Goal: Transaction & Acquisition: Subscribe to service/newsletter

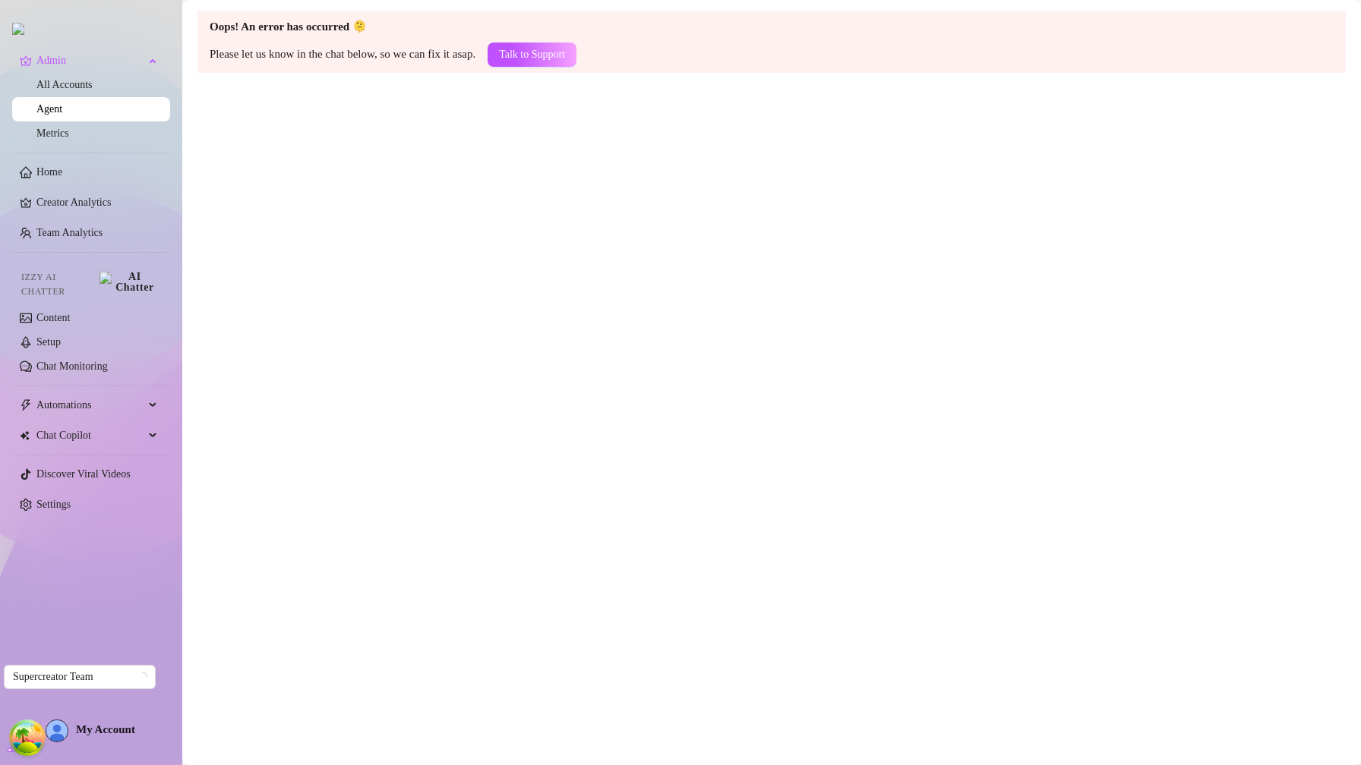
click at [128, 740] on div "My Account" at bounding box center [91, 731] width 90 height 23
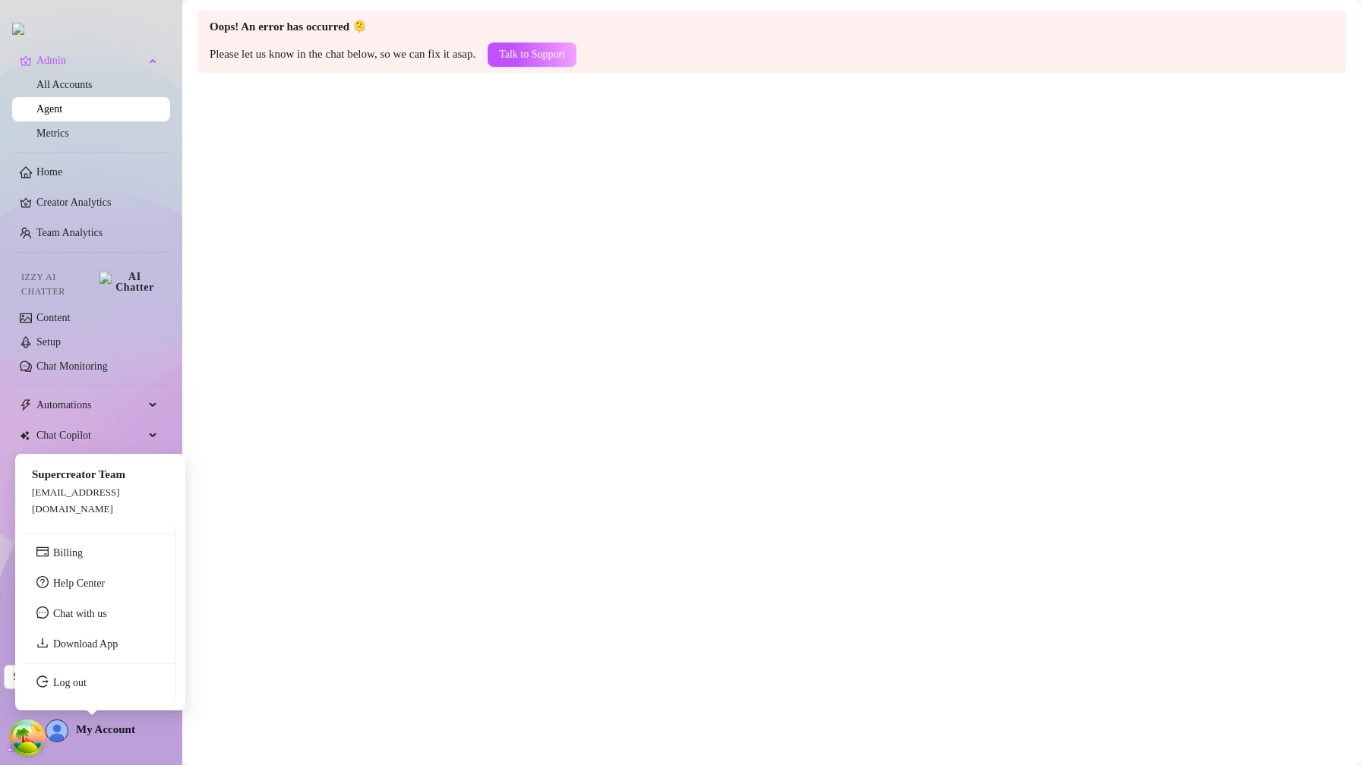
click at [125, 735] on span "My Account" at bounding box center [105, 730] width 59 height 12
click at [87, 682] on link "Log out" at bounding box center [69, 682] width 33 height 11
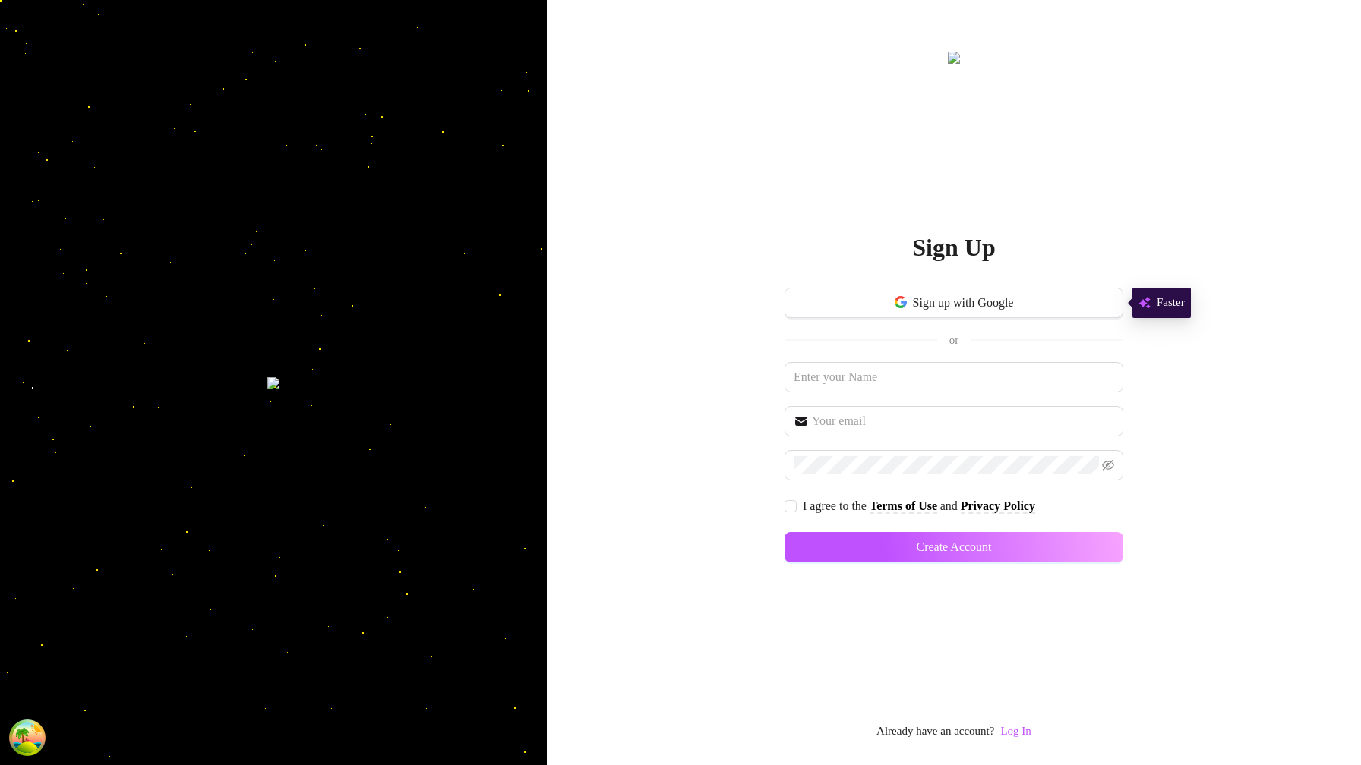
click at [1029, 724] on link "Log In" at bounding box center [1015, 732] width 30 height 18
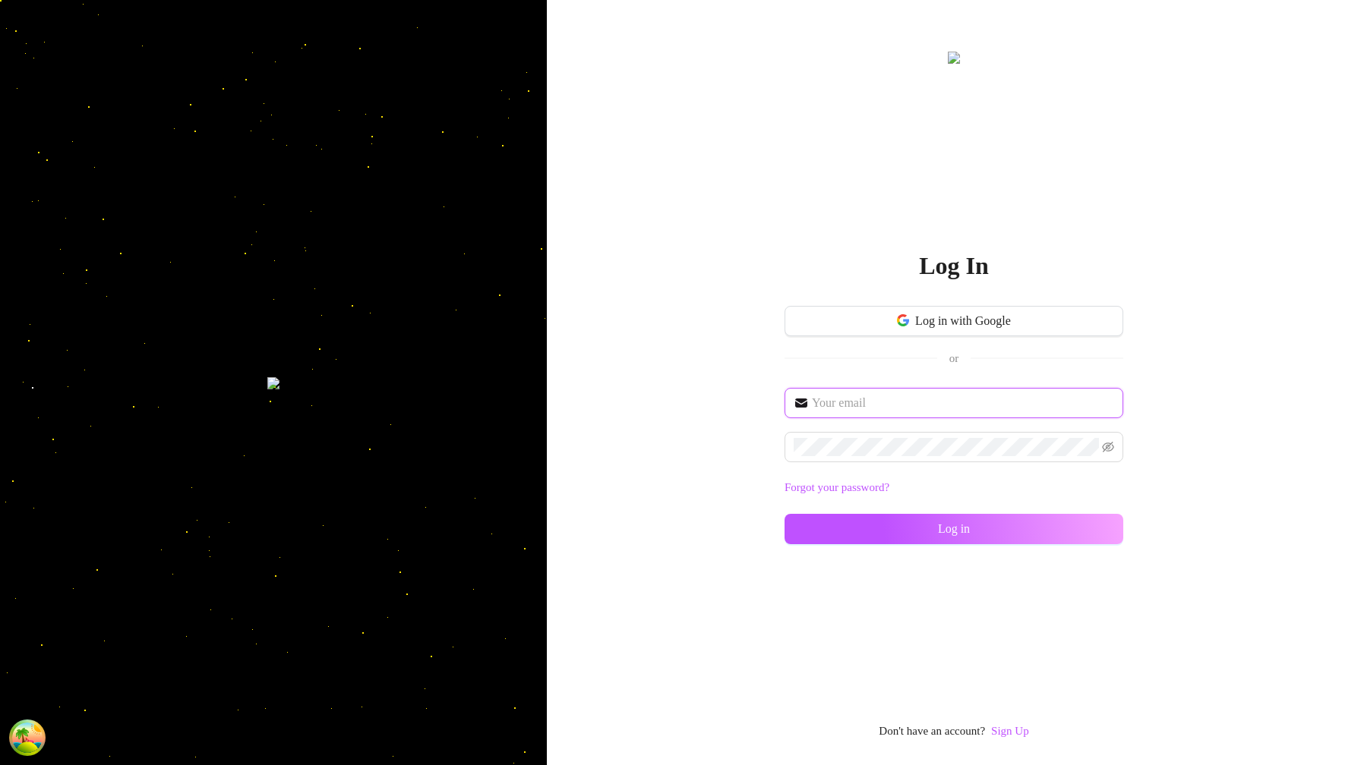
click at [904, 406] on input "text" at bounding box center [963, 403] width 302 height 18
type input "[EMAIL_ADDRESS][DOMAIN_NAME]"
click at [940, 437] on span at bounding box center [953, 447] width 339 height 30
click at [1110, 441] on icon "eye-invisible" at bounding box center [1108, 447] width 12 height 12
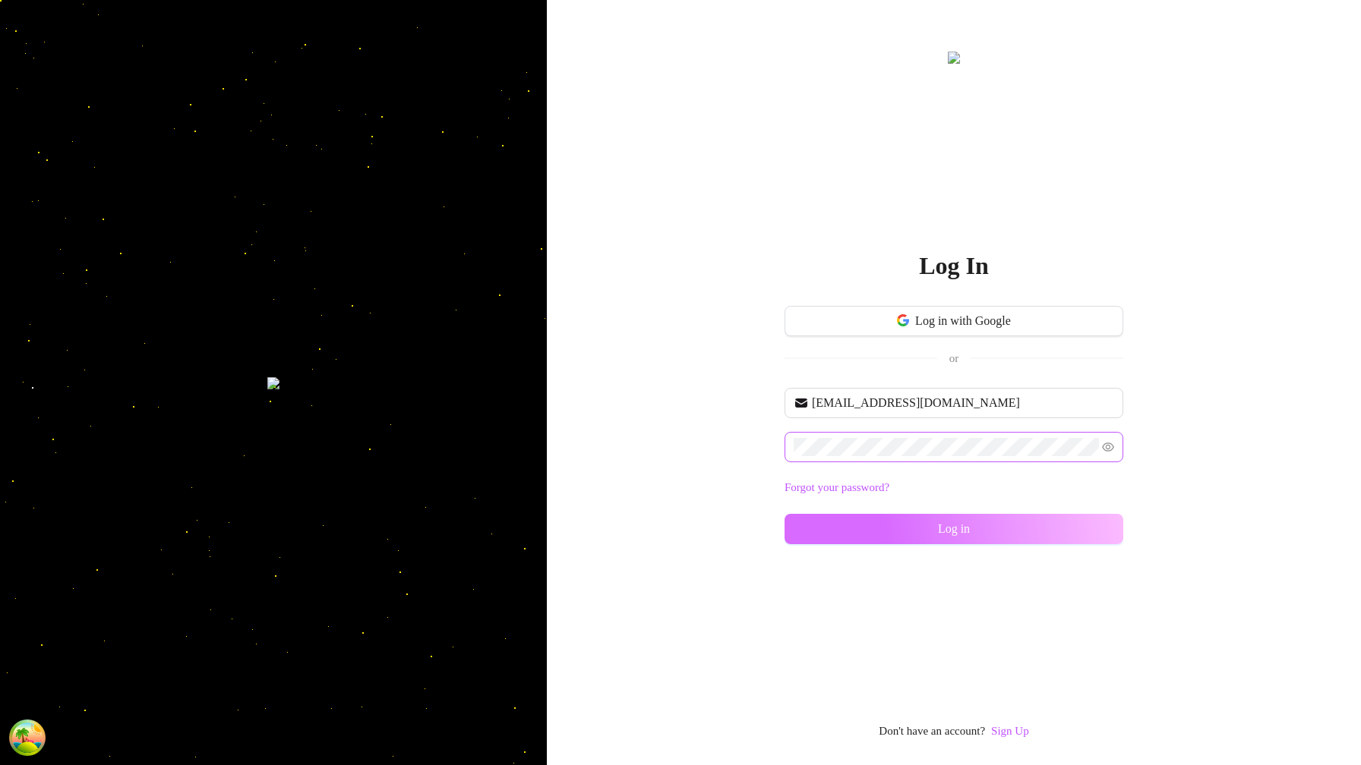
click at [1106, 525] on button "Log in" at bounding box center [953, 529] width 339 height 30
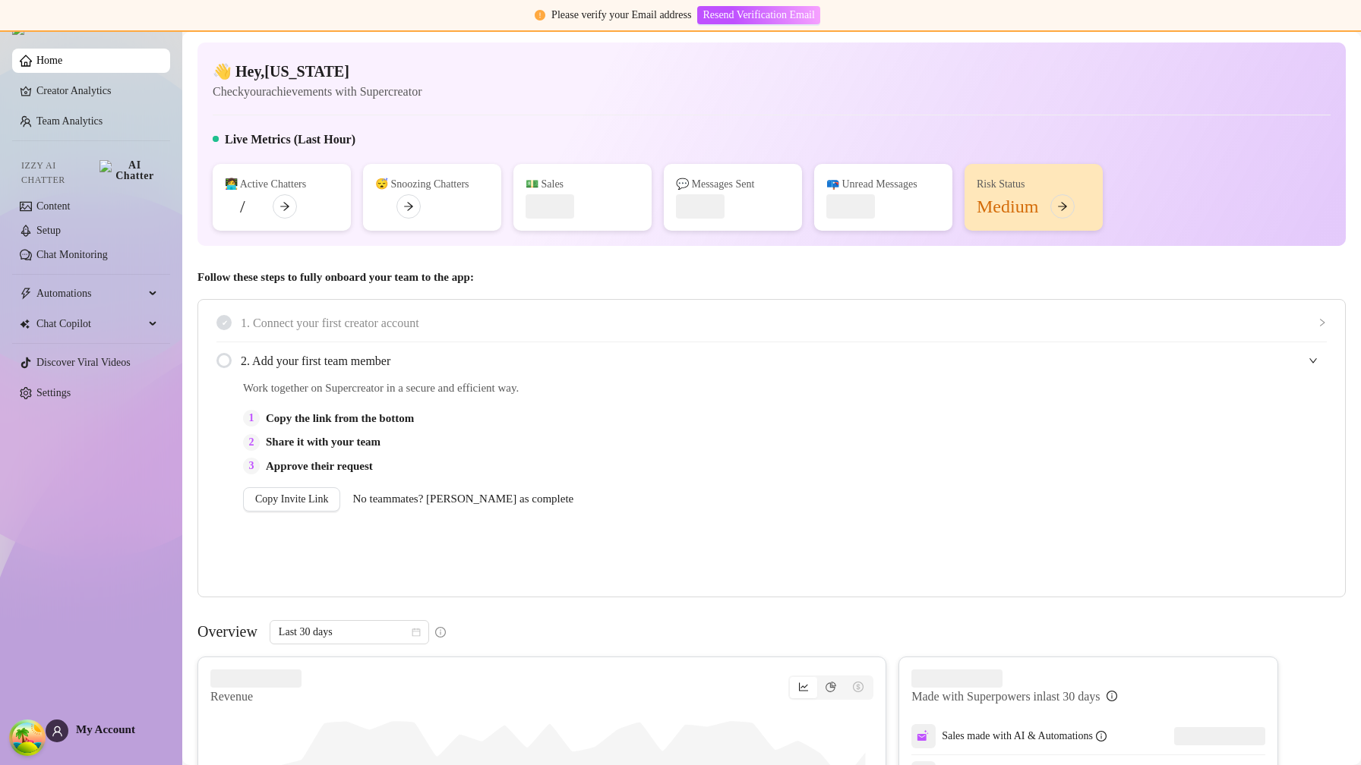
click at [66, 387] on link "Settings" at bounding box center [53, 392] width 34 height 11
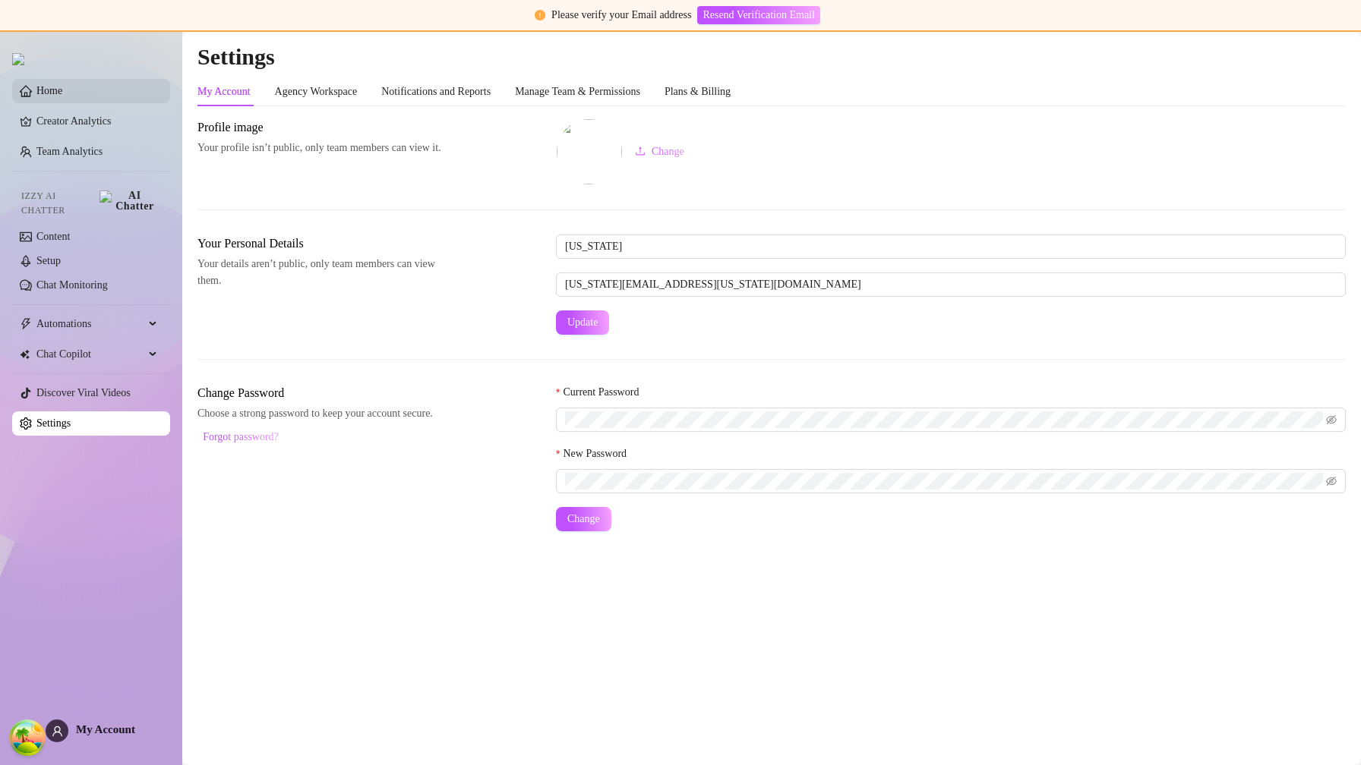
click at [62, 94] on link "Home" at bounding box center [49, 90] width 26 height 11
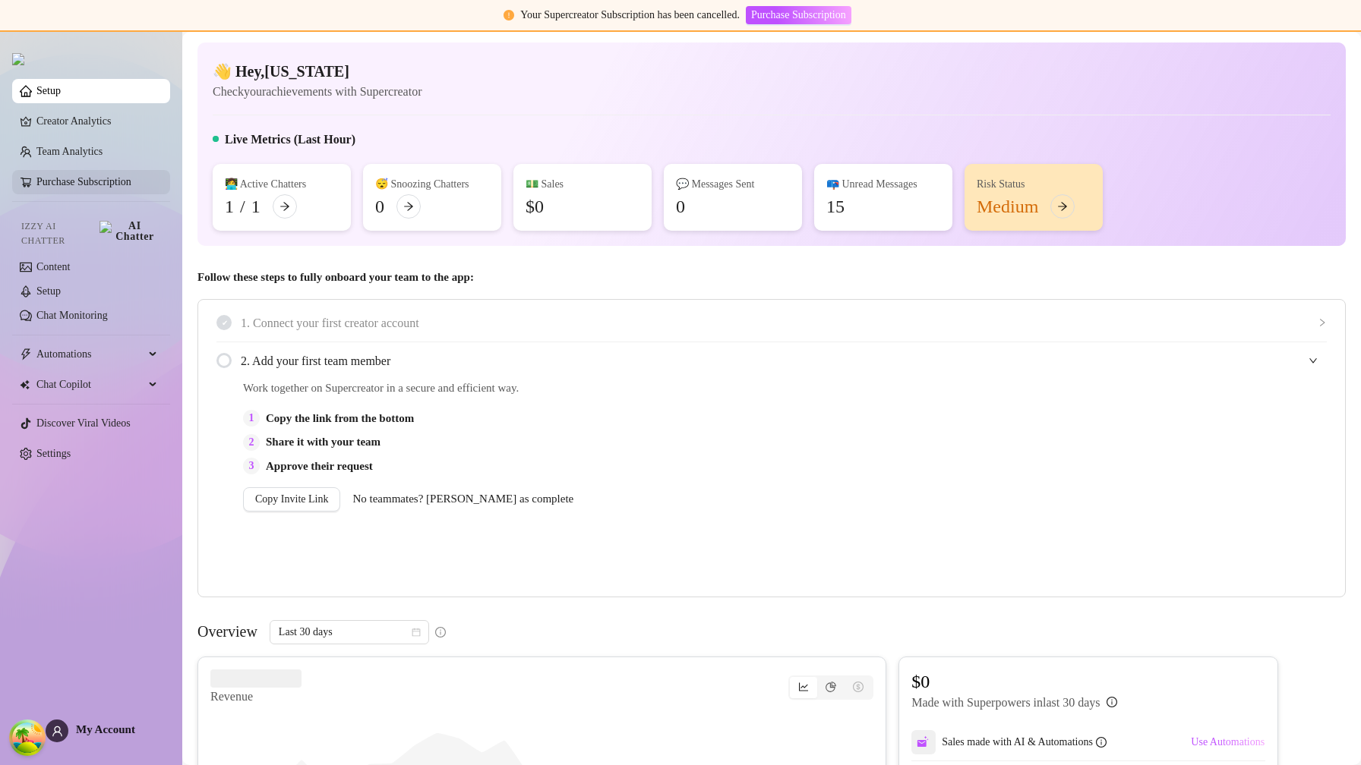
click at [111, 188] on link "Purchase Subscription" at bounding box center [83, 181] width 95 height 11
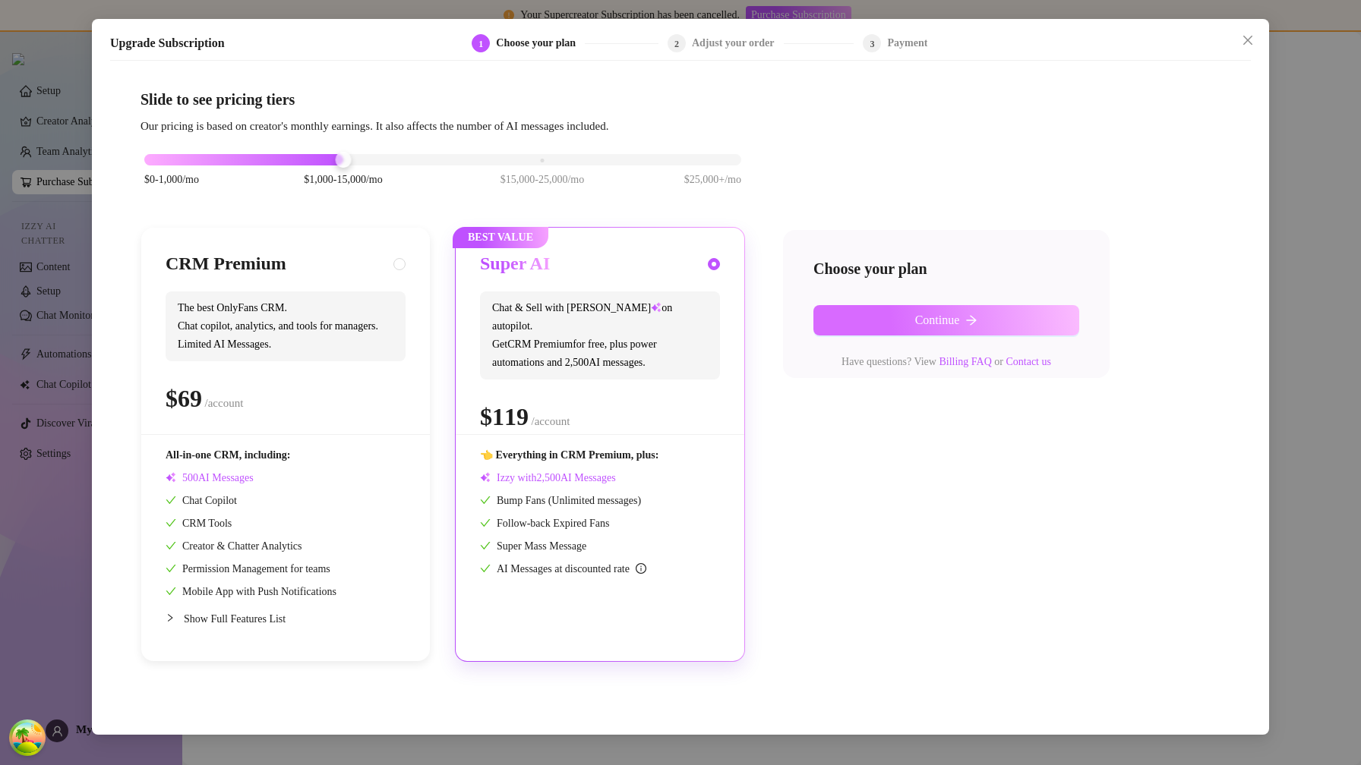
click at [972, 311] on button "Continue" at bounding box center [946, 320] width 266 height 30
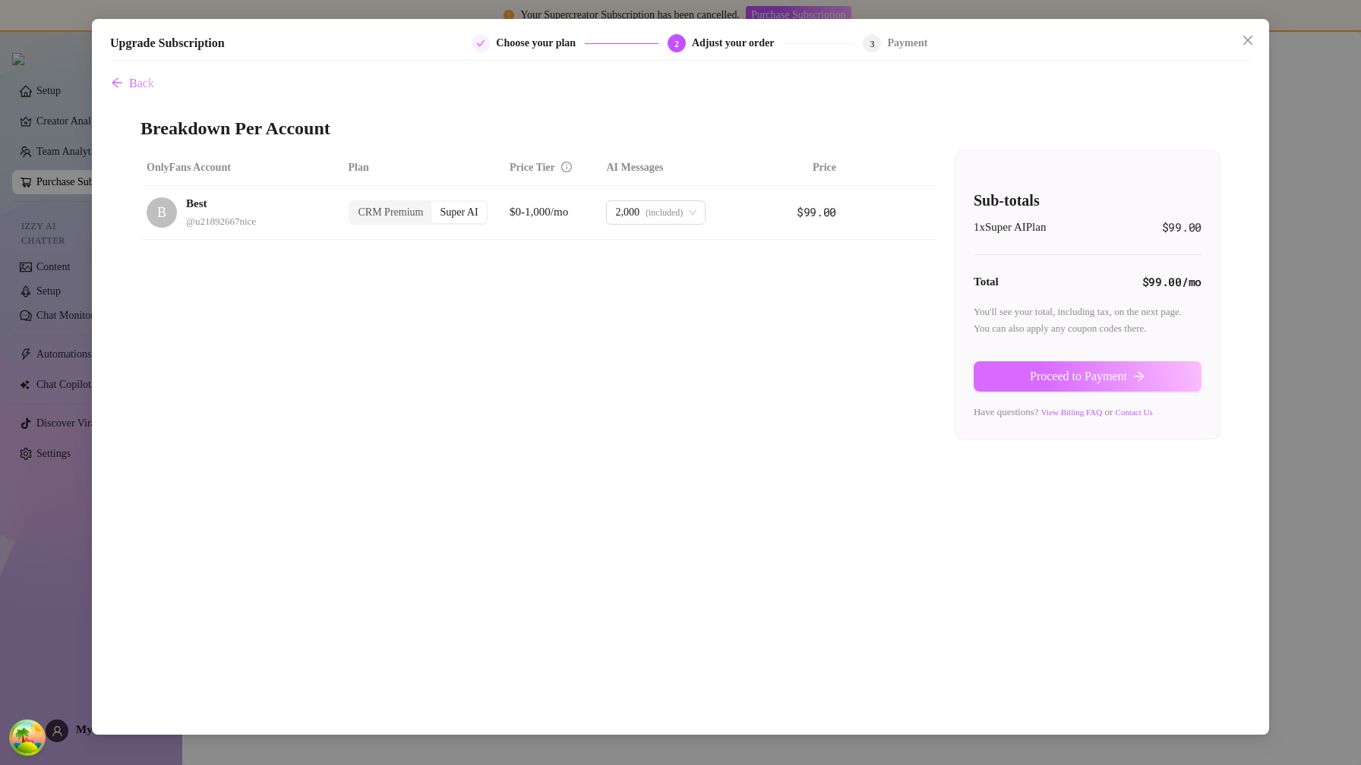
click at [1047, 370] on span "Proceed to Payment" at bounding box center [1078, 377] width 97 height 14
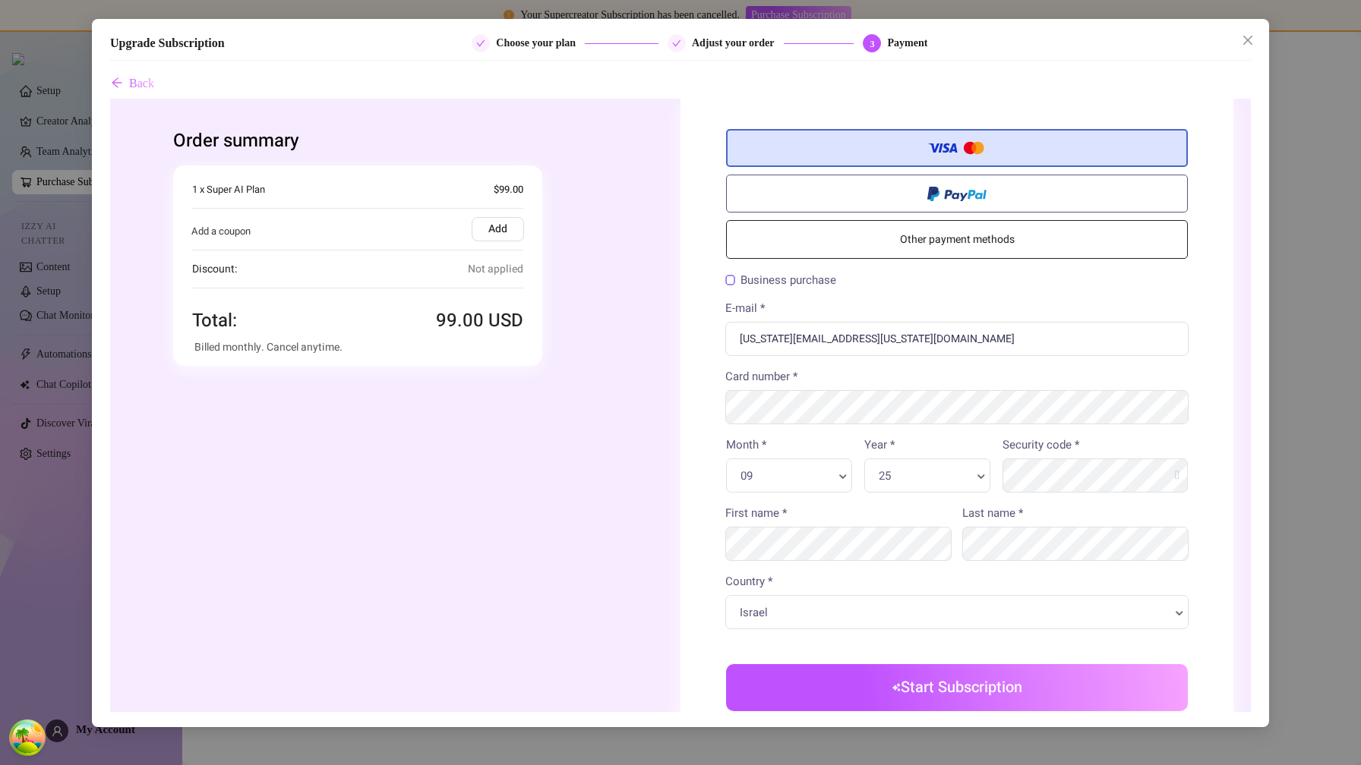
click at [908, 461] on div "25 Year * Year *" at bounding box center [927, 476] width 126 height 34
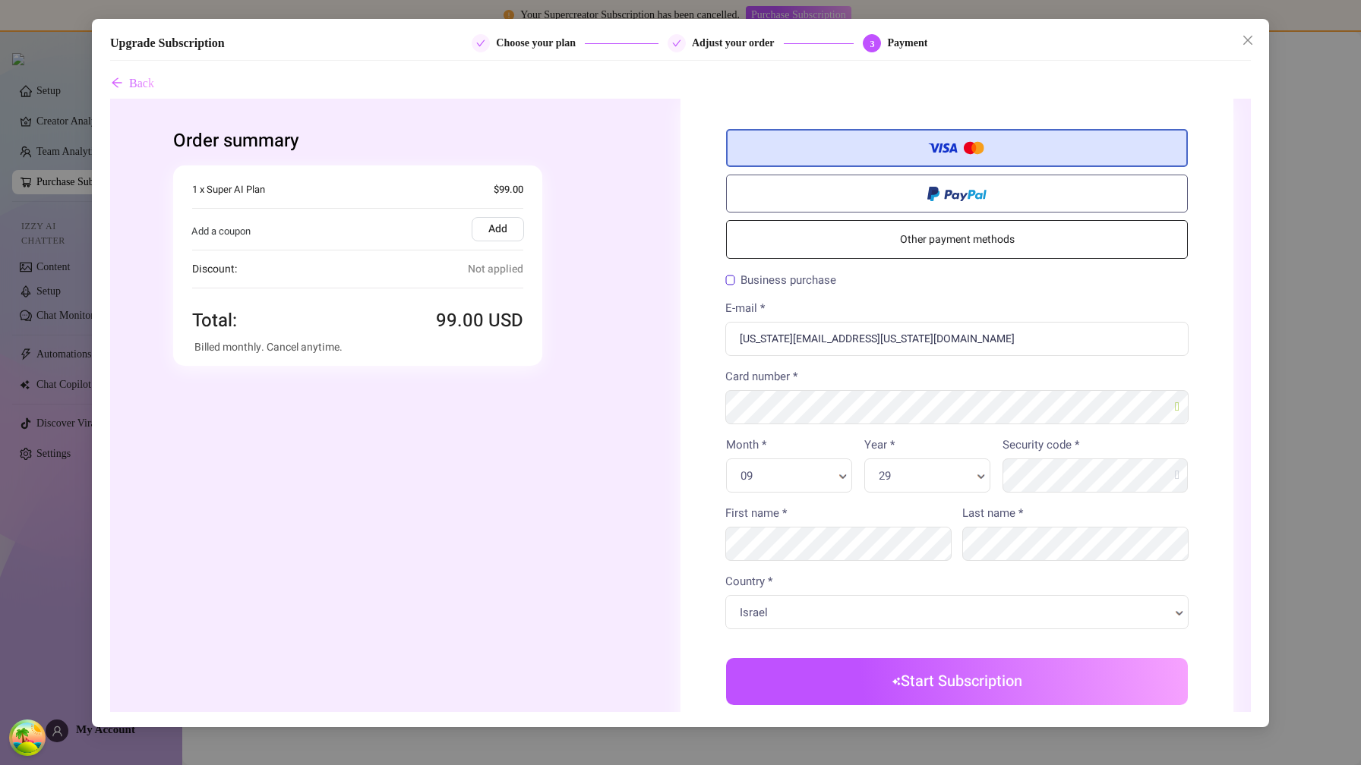
click at [1003, 696] on button "Start Subscription" at bounding box center [957, 681] width 462 height 47
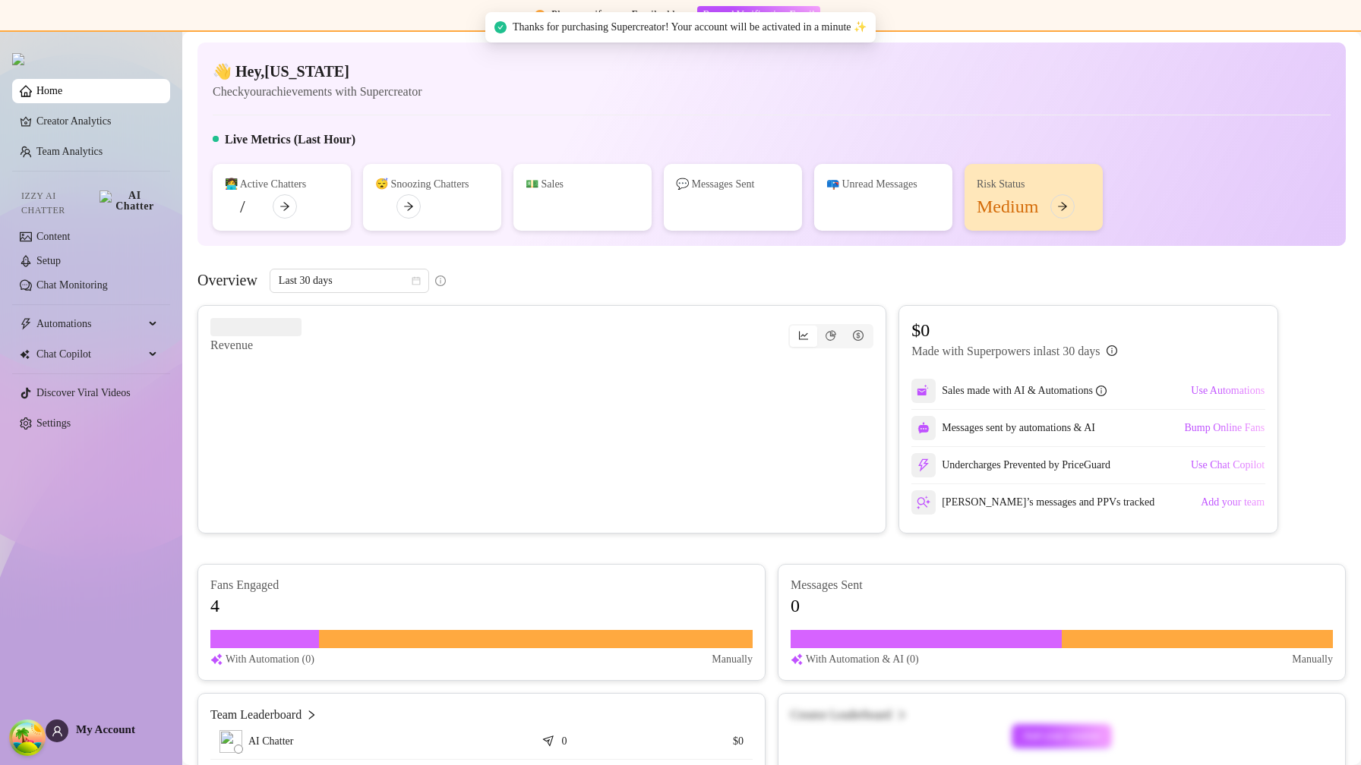
click at [1248, 37] on main "👋 Hey, indiana Check your achievements with Supercreator Live Metrics (Last Hou…" at bounding box center [771, 543] width 1179 height 1022
